Goal: Information Seeking & Learning: Find specific page/section

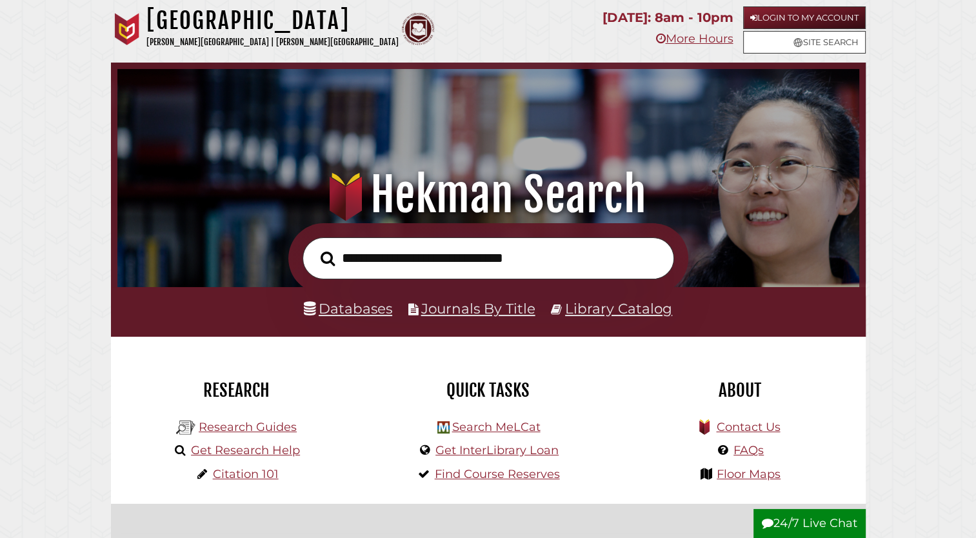
scroll to position [245, 735]
click at [809, 17] on link "Login to My Account" at bounding box center [804, 17] width 123 height 23
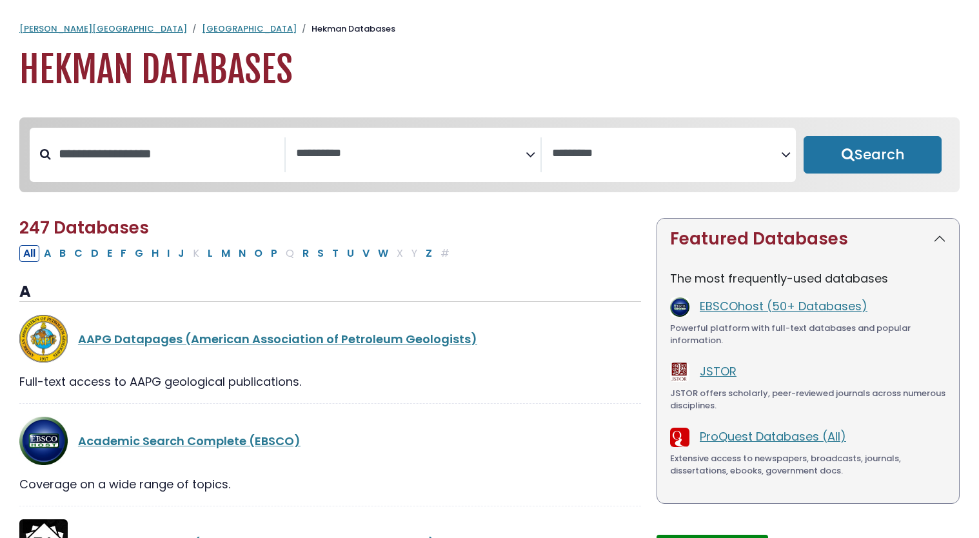
select select "Database Subject Filter"
select select "Database Vendors Filter"
click at [406, 158] on textarea "Search" at bounding box center [411, 154] width 230 height 14
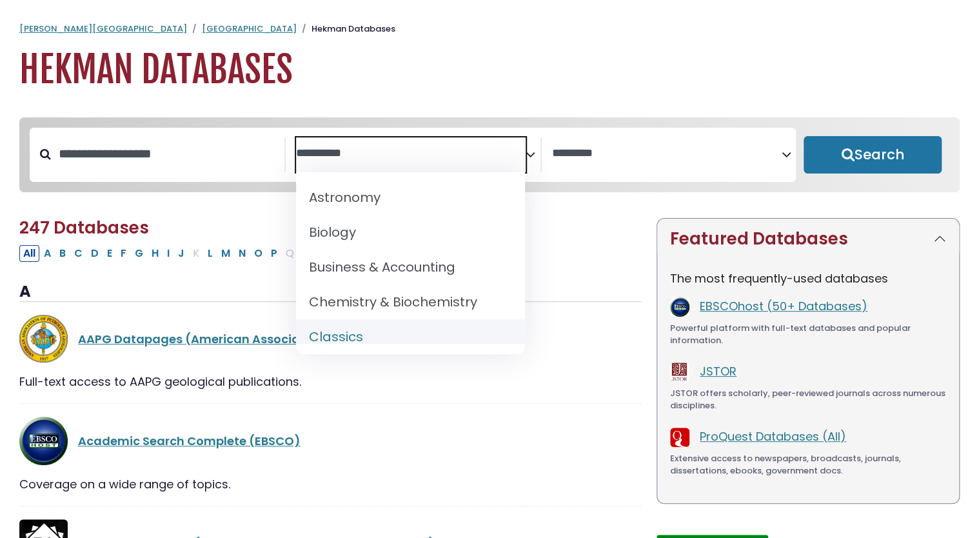
scroll to position [142, 0]
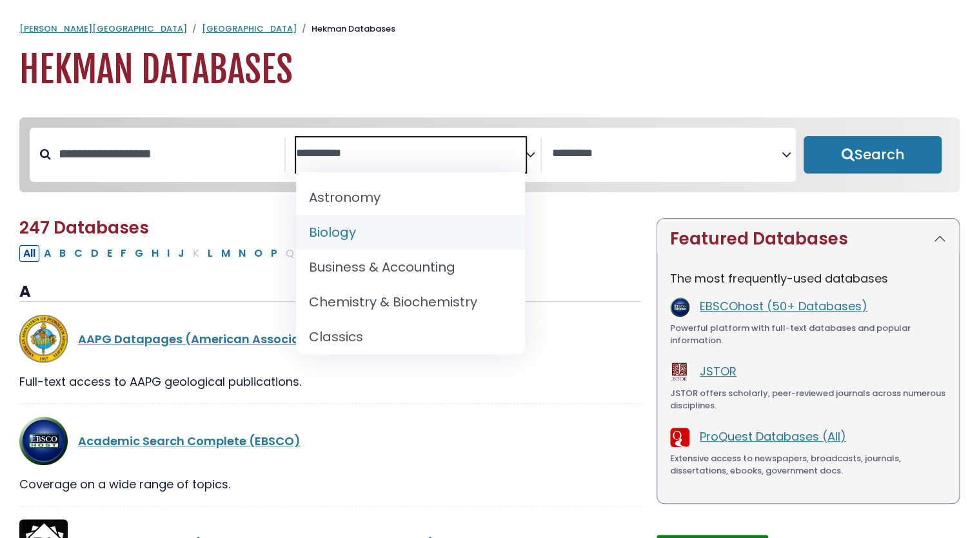
select select "*****"
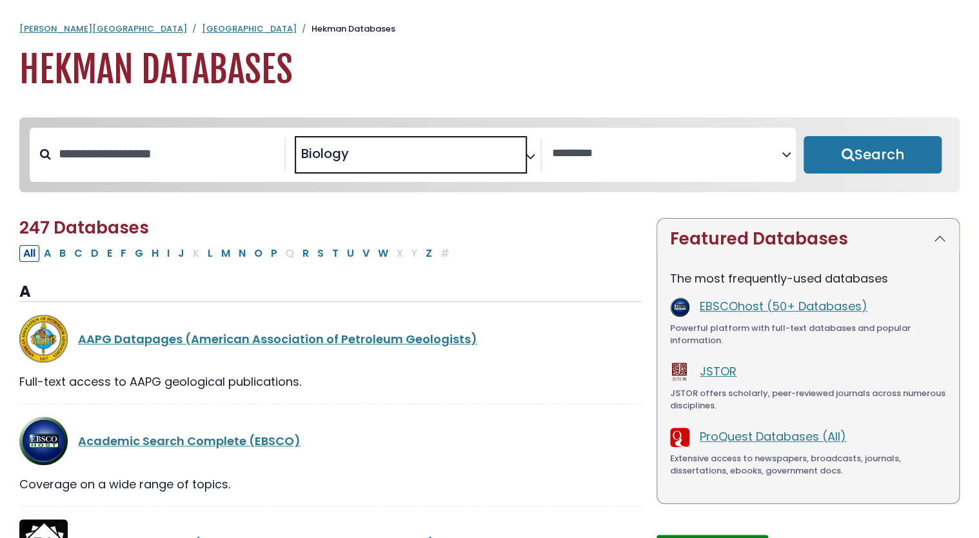
scroll to position [80, 0]
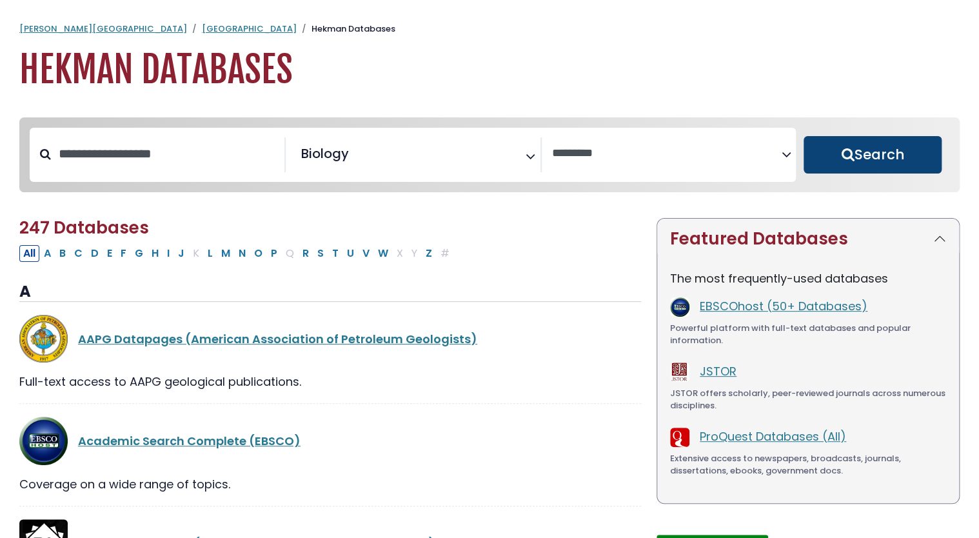
click at [858, 153] on button "Search" at bounding box center [872, 154] width 138 height 37
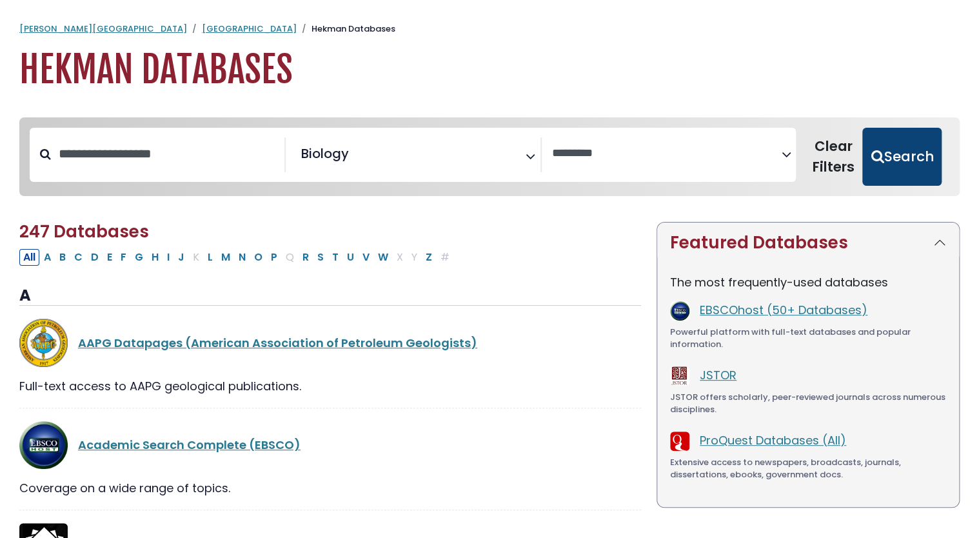
select select "Database Vendors Filter"
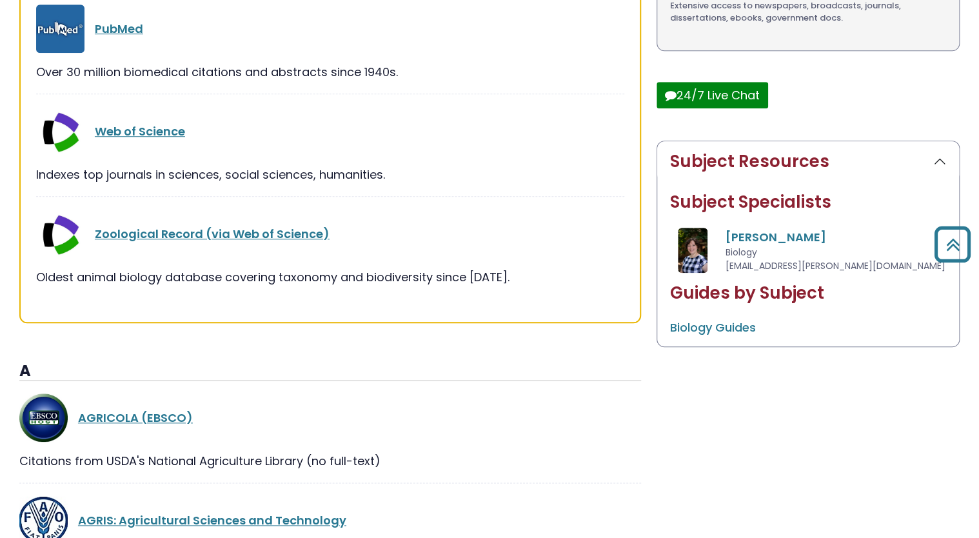
scroll to position [462, 0]
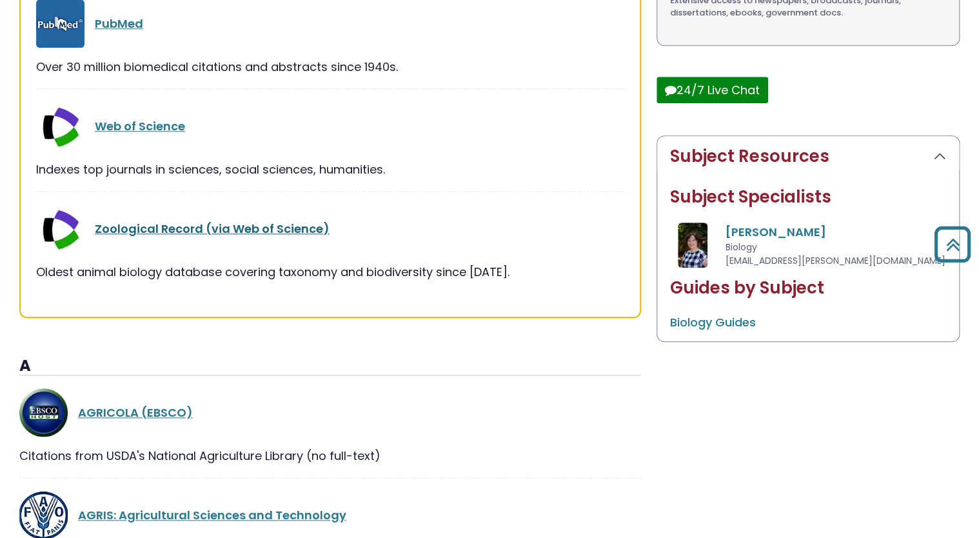
click at [170, 224] on link "Zoological Record (via Web of Science)" at bounding box center [212, 229] width 235 height 16
